Goal: Task Accomplishment & Management: Complete application form

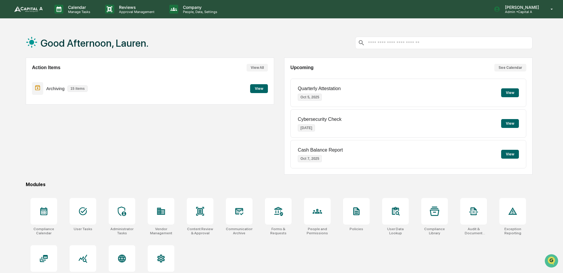
click at [254, 91] on button "View" at bounding box center [259, 88] width 18 height 9
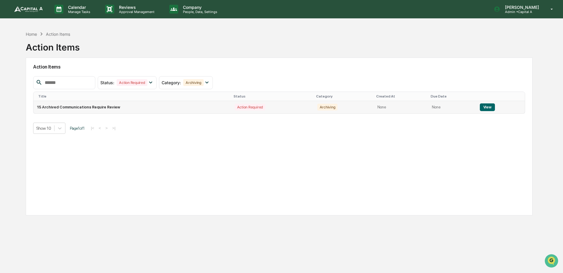
click at [486, 107] on button "View" at bounding box center [487, 108] width 15 height 8
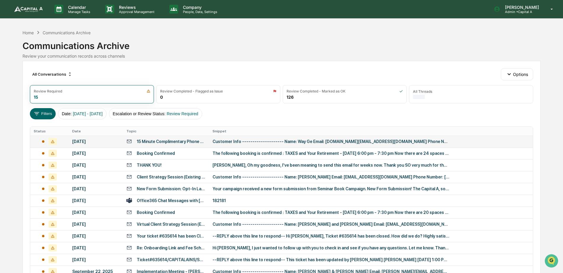
click at [87, 138] on td "[DATE]" at bounding box center [96, 142] width 54 height 12
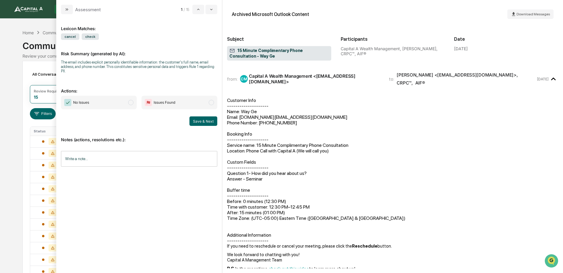
click at [127, 106] on span "No Issues" at bounding box center [99, 103] width 76 height 14
click at [197, 119] on button "Save & Next" at bounding box center [203, 121] width 28 height 9
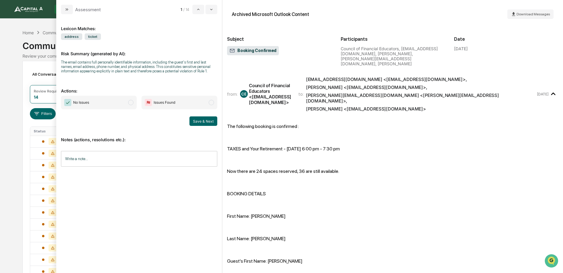
click at [115, 102] on span "No Issues" at bounding box center [99, 103] width 76 height 14
click at [201, 121] on button "Save & Next" at bounding box center [203, 121] width 28 height 9
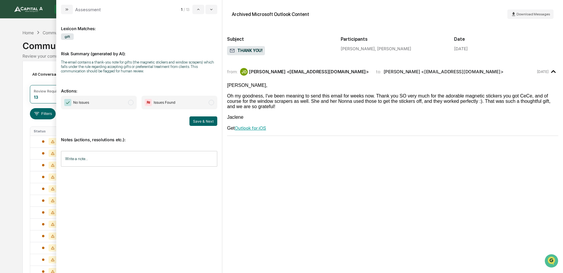
click at [128, 102] on span "No Issues" at bounding box center [99, 103] width 76 height 14
click at [206, 121] on button "Save & Next" at bounding box center [203, 121] width 28 height 9
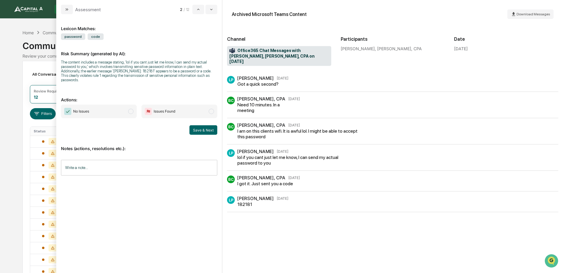
click at [118, 107] on span "No Issues" at bounding box center [99, 112] width 76 height 14
click at [200, 130] on button "Save & Next" at bounding box center [203, 129] width 28 height 9
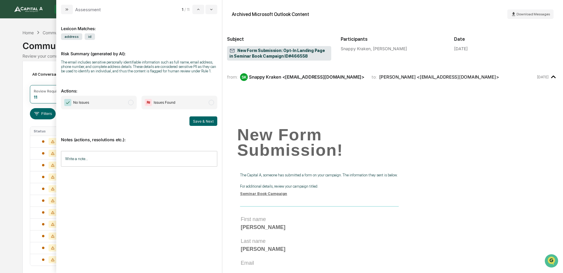
click at [117, 107] on span "No Issues" at bounding box center [99, 103] width 76 height 14
click at [195, 122] on button "Save & Next" at bounding box center [203, 121] width 28 height 9
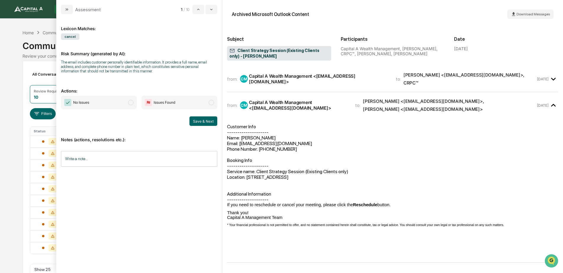
click at [114, 103] on span "No Issues" at bounding box center [99, 103] width 76 height 14
click at [196, 121] on button "Save & Next" at bounding box center [203, 121] width 28 height 9
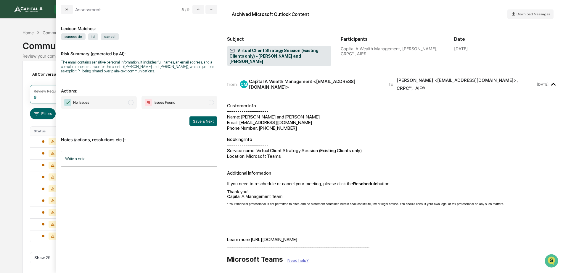
click at [125, 103] on span "No Issues" at bounding box center [99, 103] width 76 height 14
click at [199, 122] on button "Save & Next" at bounding box center [203, 121] width 28 height 9
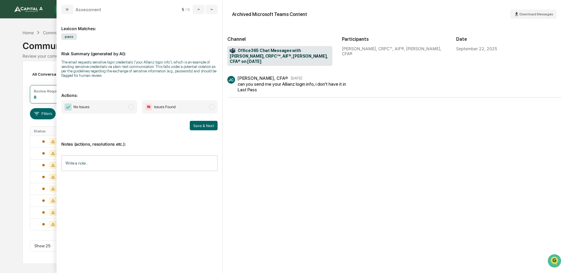
click at [118, 104] on span "No Issues" at bounding box center [99, 107] width 76 height 14
click at [210, 123] on button "Save & Next" at bounding box center [204, 125] width 28 height 9
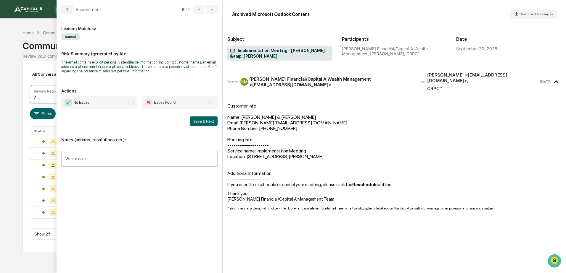
click at [132, 104] on span "modal" at bounding box center [130, 102] width 5 height 5
click at [212, 123] on button "Save & Next" at bounding box center [204, 121] width 28 height 9
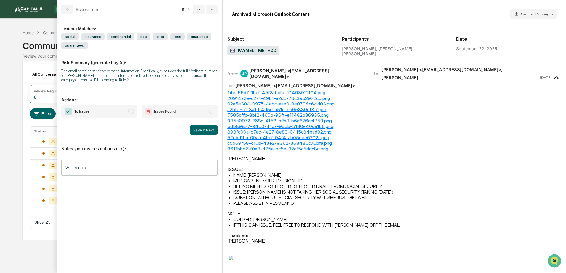
drag, startPoint x: 126, startPoint y: 114, endPoint x: 154, endPoint y: 120, distance: 28.7
click at [126, 114] on span "No Issues" at bounding box center [99, 112] width 76 height 14
click at [195, 133] on button "Save & Next" at bounding box center [204, 129] width 28 height 9
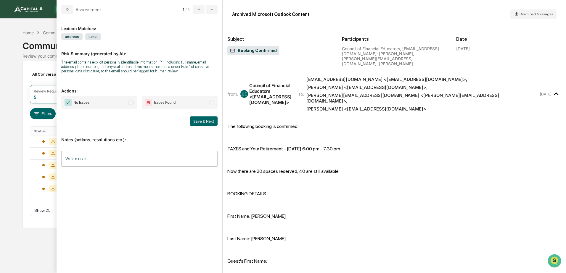
click at [117, 104] on span "No Issues" at bounding box center [99, 103] width 76 height 14
click at [207, 124] on button "Save & Next" at bounding box center [204, 121] width 28 height 9
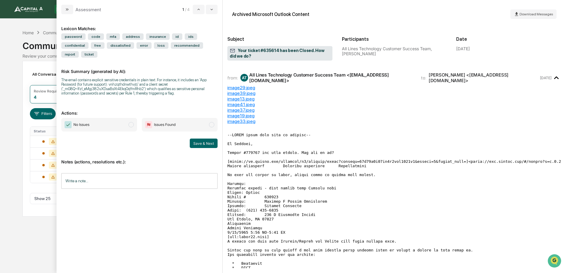
click at [115, 118] on span "No Issues" at bounding box center [99, 125] width 76 height 14
click at [209, 139] on button "Save & Next" at bounding box center [204, 143] width 28 height 9
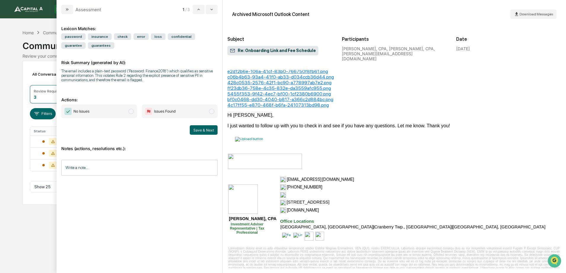
scroll to position [148, 0]
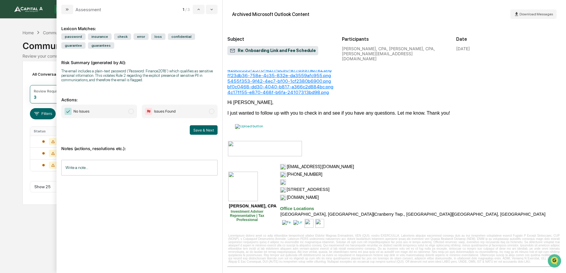
click at [108, 109] on span "No Issues" at bounding box center [99, 112] width 76 height 14
click at [210, 130] on button "Save & Next" at bounding box center [204, 129] width 28 height 9
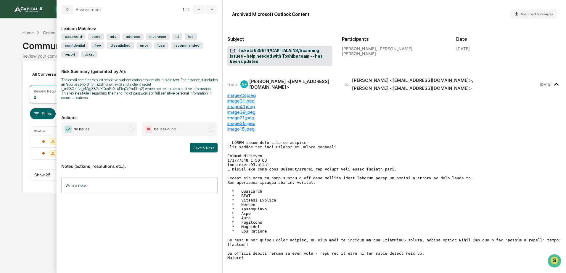
click at [122, 122] on span "No Issues" at bounding box center [99, 129] width 76 height 14
click at [202, 143] on button "Save & Next" at bounding box center [204, 147] width 28 height 9
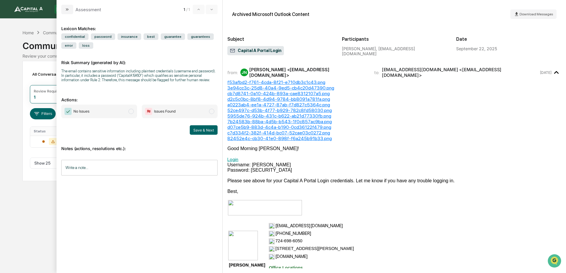
click at [112, 112] on span "No Issues" at bounding box center [99, 112] width 76 height 14
click at [211, 133] on button "Save & Next" at bounding box center [204, 129] width 28 height 9
